Goal: Information Seeking & Learning: Learn about a topic

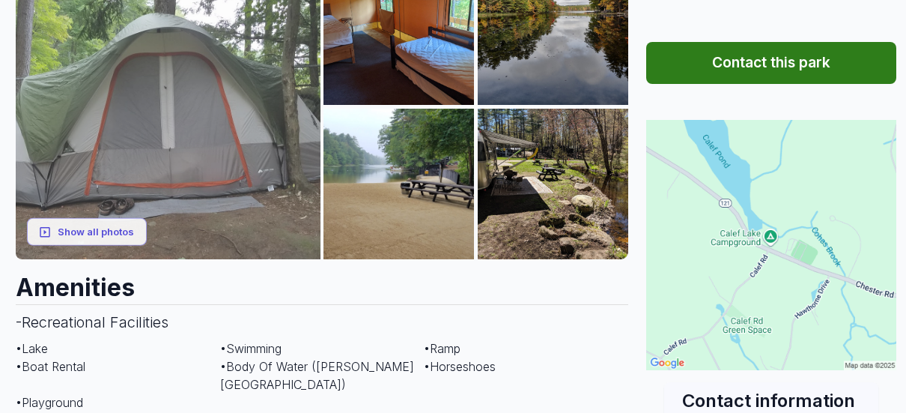
scroll to position [300, 0]
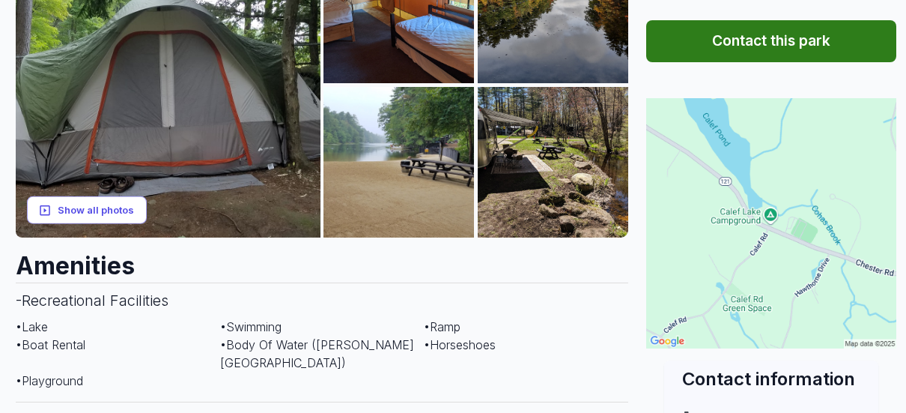
click at [81, 210] on button "Show all photos" at bounding box center [87, 210] width 120 height 28
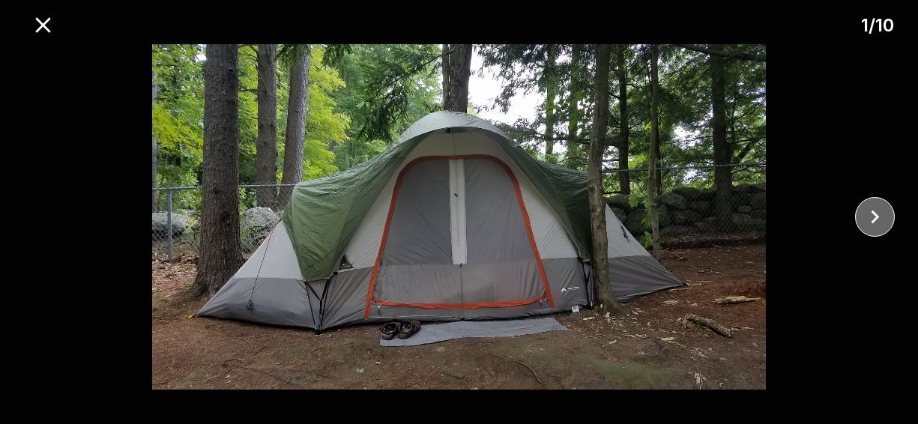
click at [877, 219] on icon "close" at bounding box center [875, 217] width 26 height 26
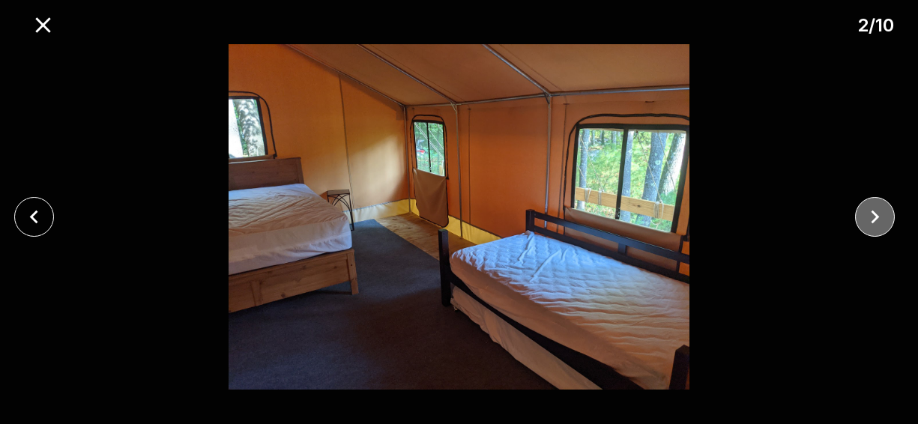
click at [877, 219] on icon "close" at bounding box center [875, 217] width 8 height 13
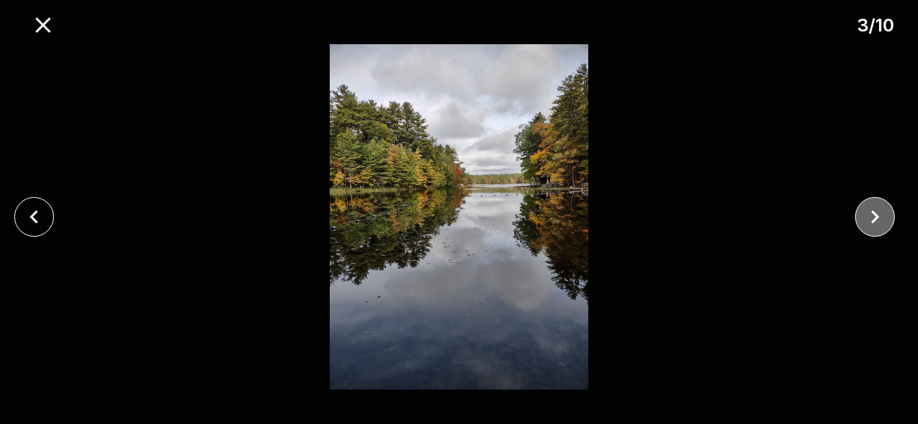
click at [877, 219] on icon "close" at bounding box center [875, 217] width 8 height 13
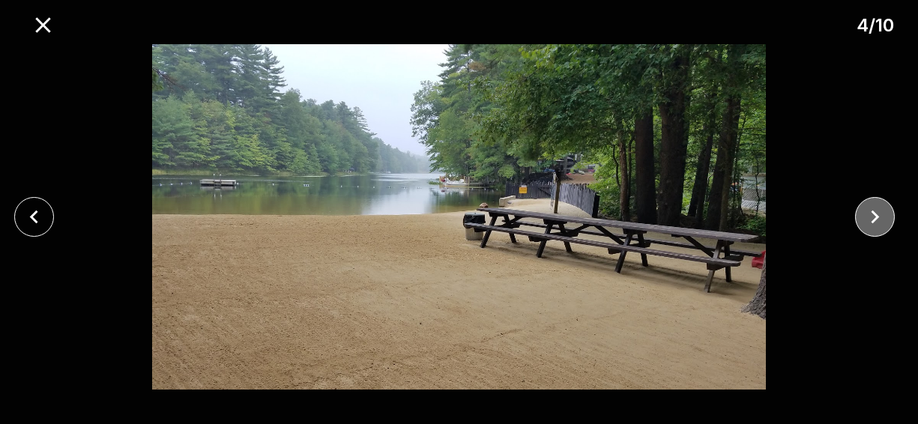
click at [877, 219] on icon "close" at bounding box center [875, 217] width 8 height 13
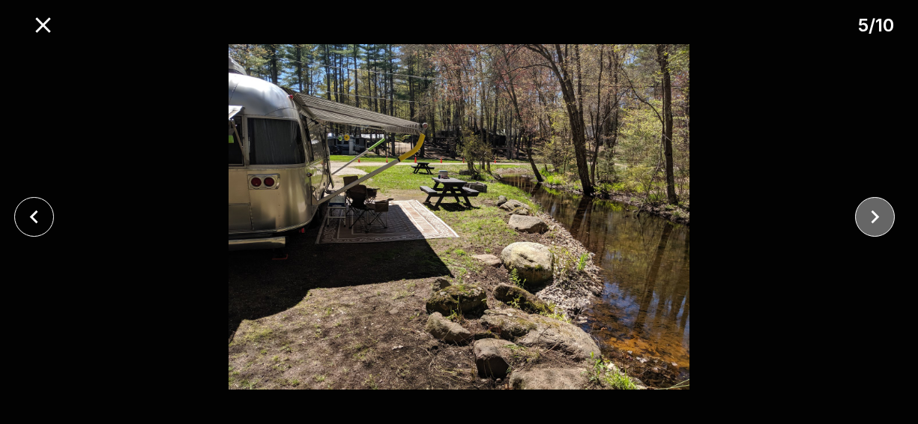
click at [876, 229] on icon "close" at bounding box center [875, 217] width 26 height 26
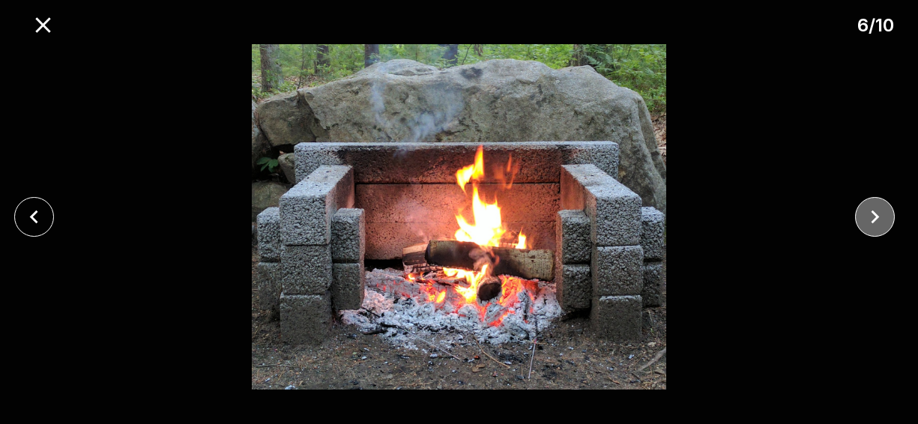
click at [876, 229] on icon "close" at bounding box center [875, 217] width 26 height 26
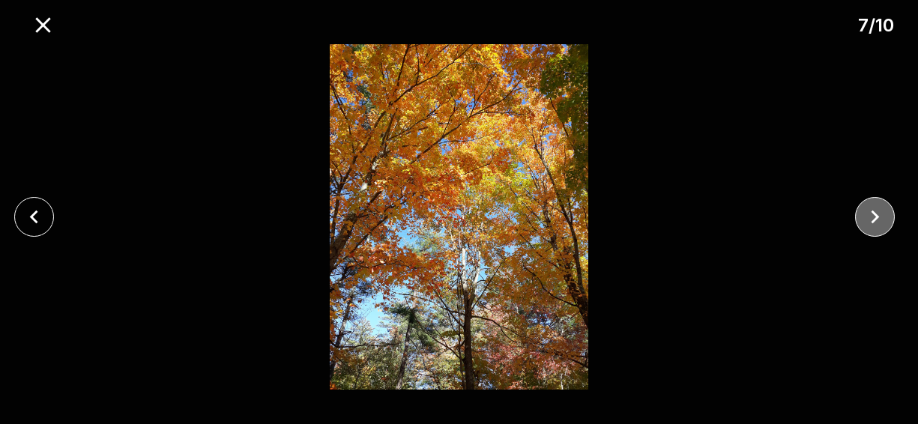
click at [876, 229] on icon "close" at bounding box center [875, 217] width 26 height 26
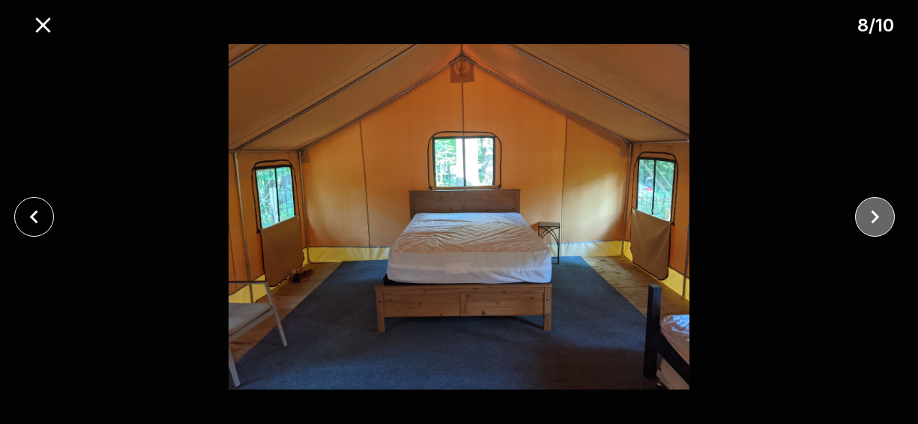
click at [876, 229] on icon "close" at bounding box center [875, 217] width 26 height 26
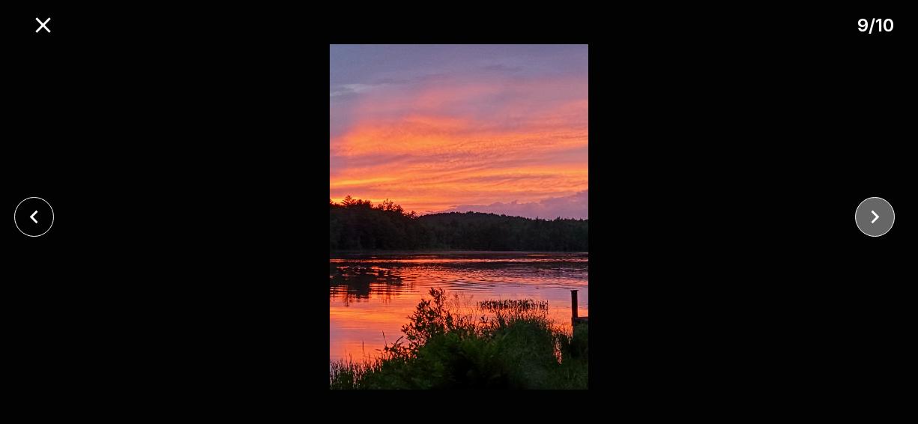
click at [876, 229] on icon "close" at bounding box center [875, 217] width 26 height 26
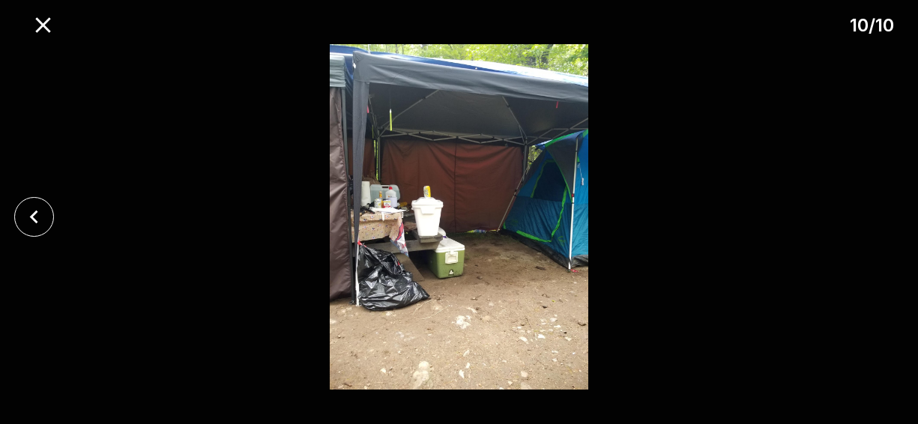
click at [876, 229] on div at bounding box center [459, 216] width 918 height 345
click at [49, 19] on icon "close" at bounding box center [42, 24] width 15 height 15
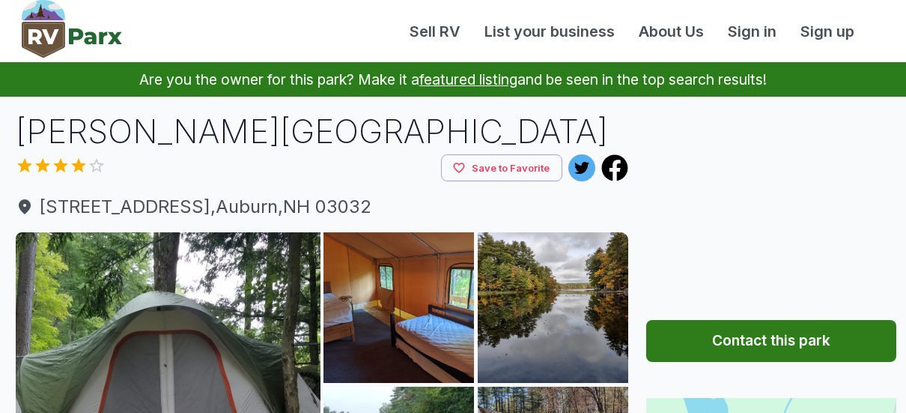
scroll to position [300, 0]
